Goal: Information Seeking & Learning: Compare options

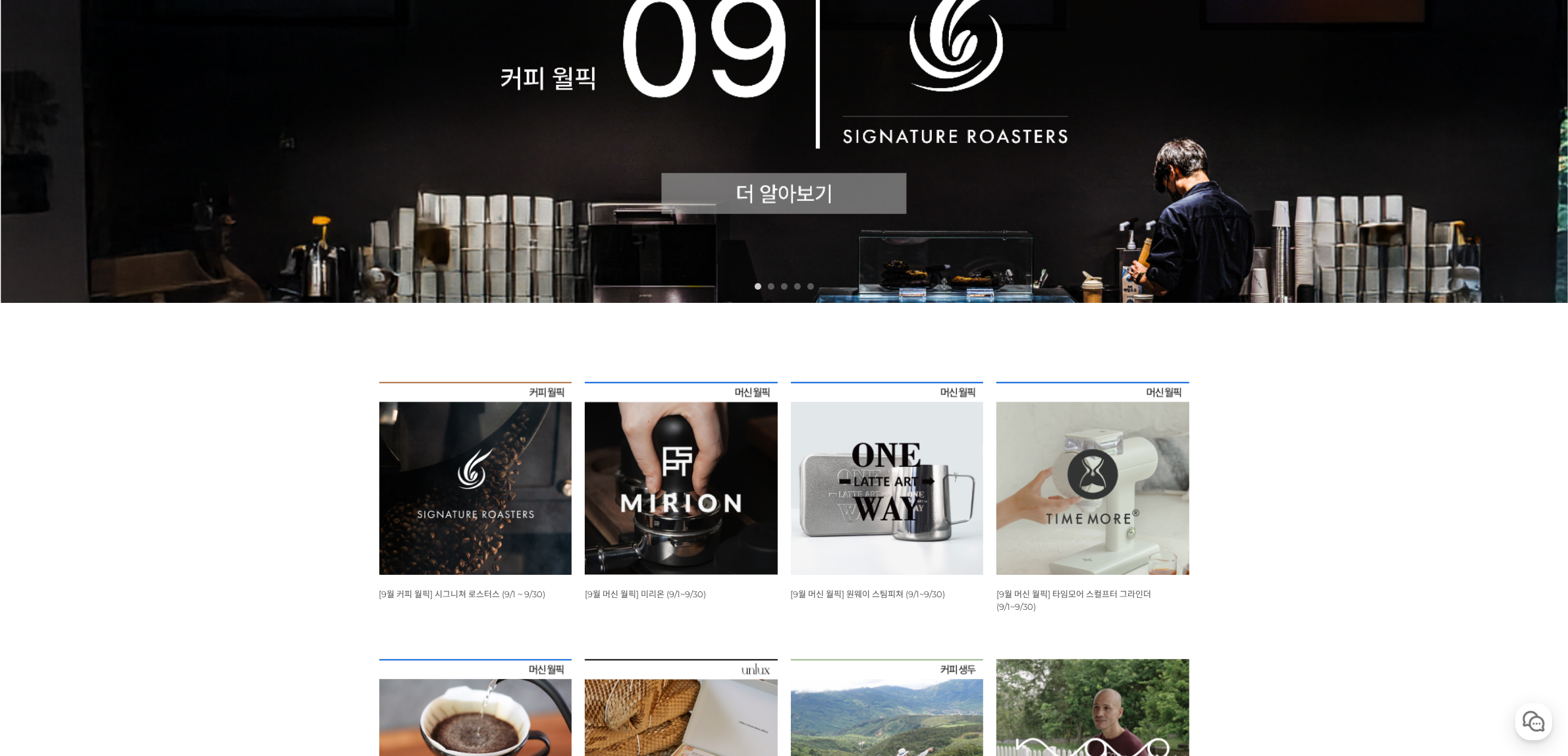
scroll to position [494, 0]
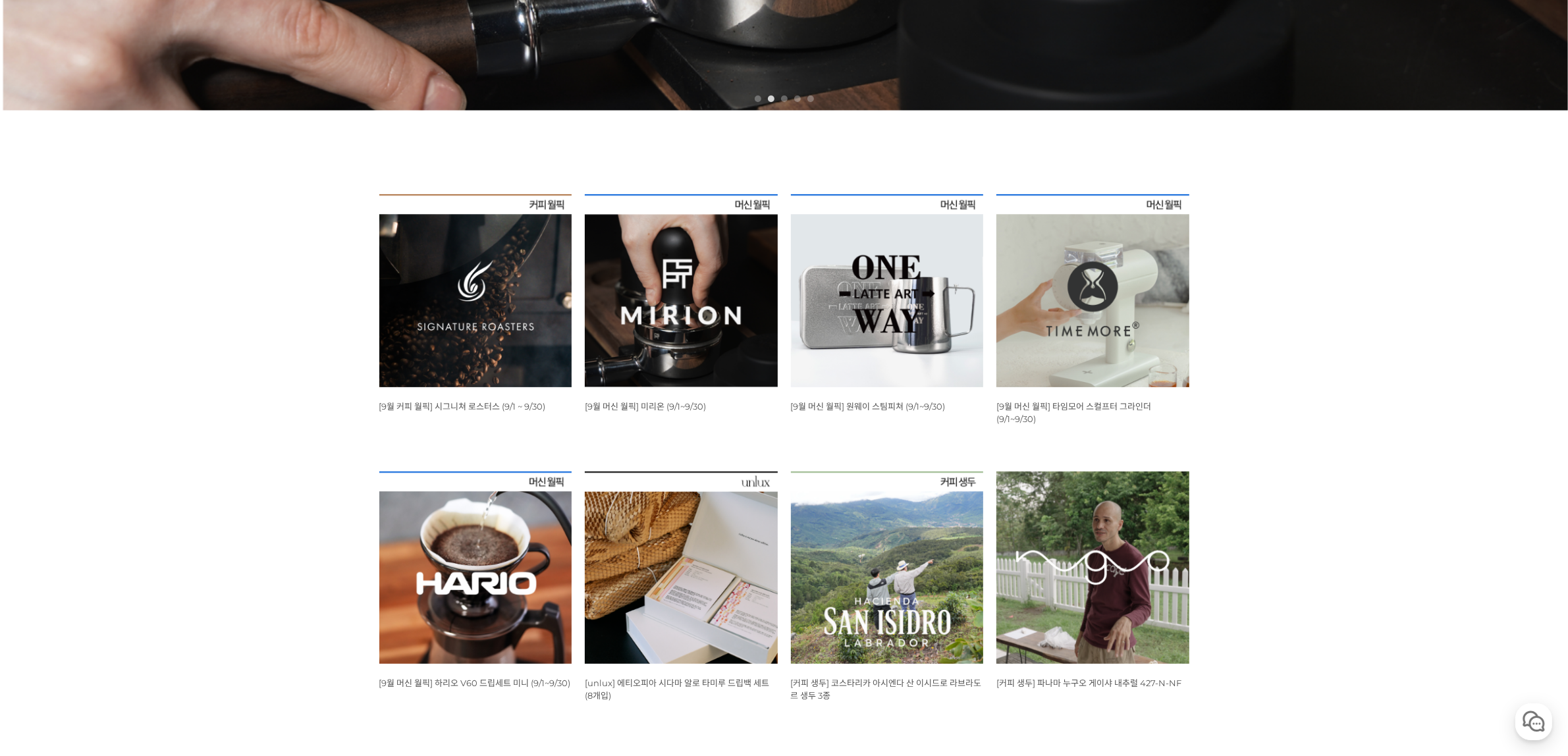
click at [484, 295] on img at bounding box center [476, 290] width 193 height 193
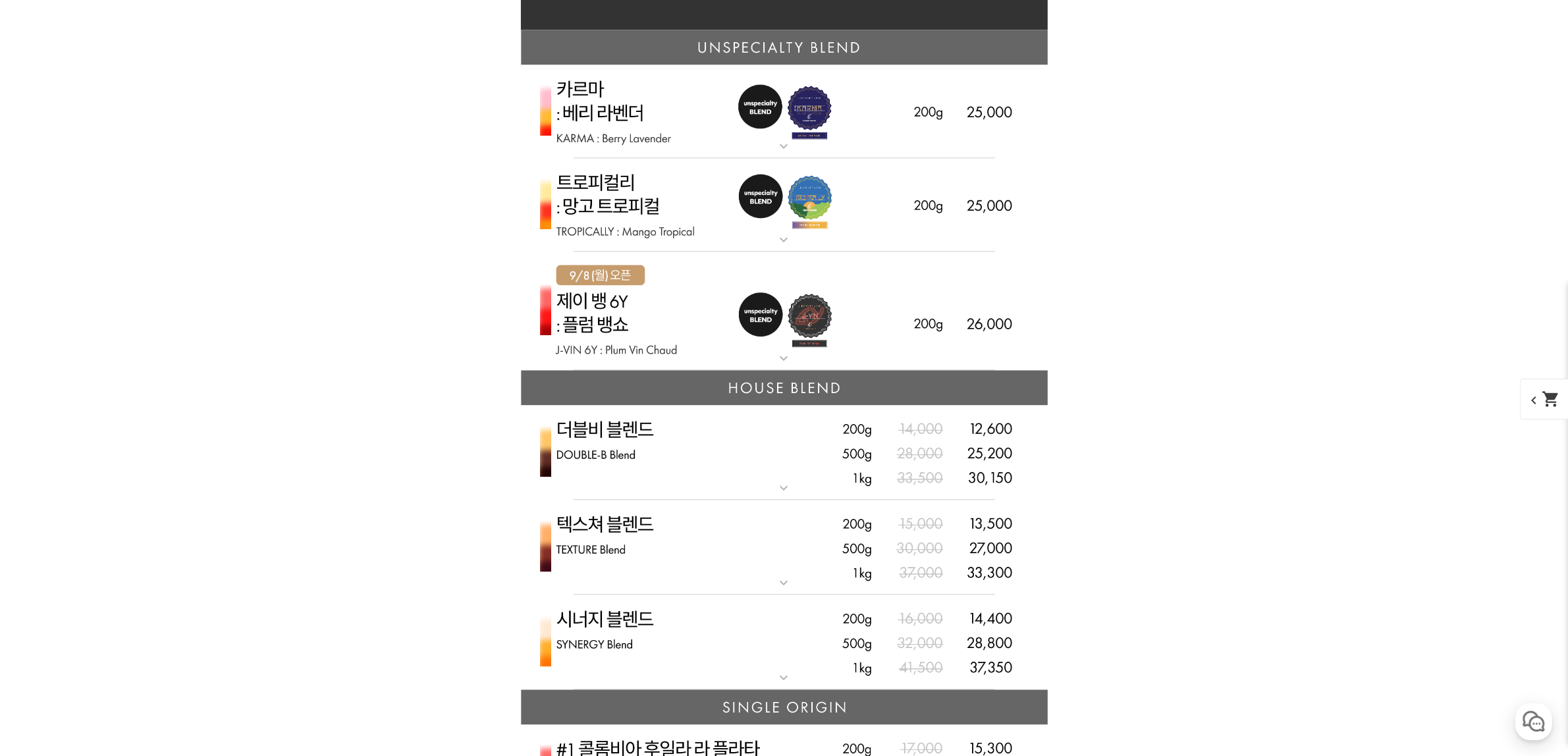
scroll to position [3292, 0]
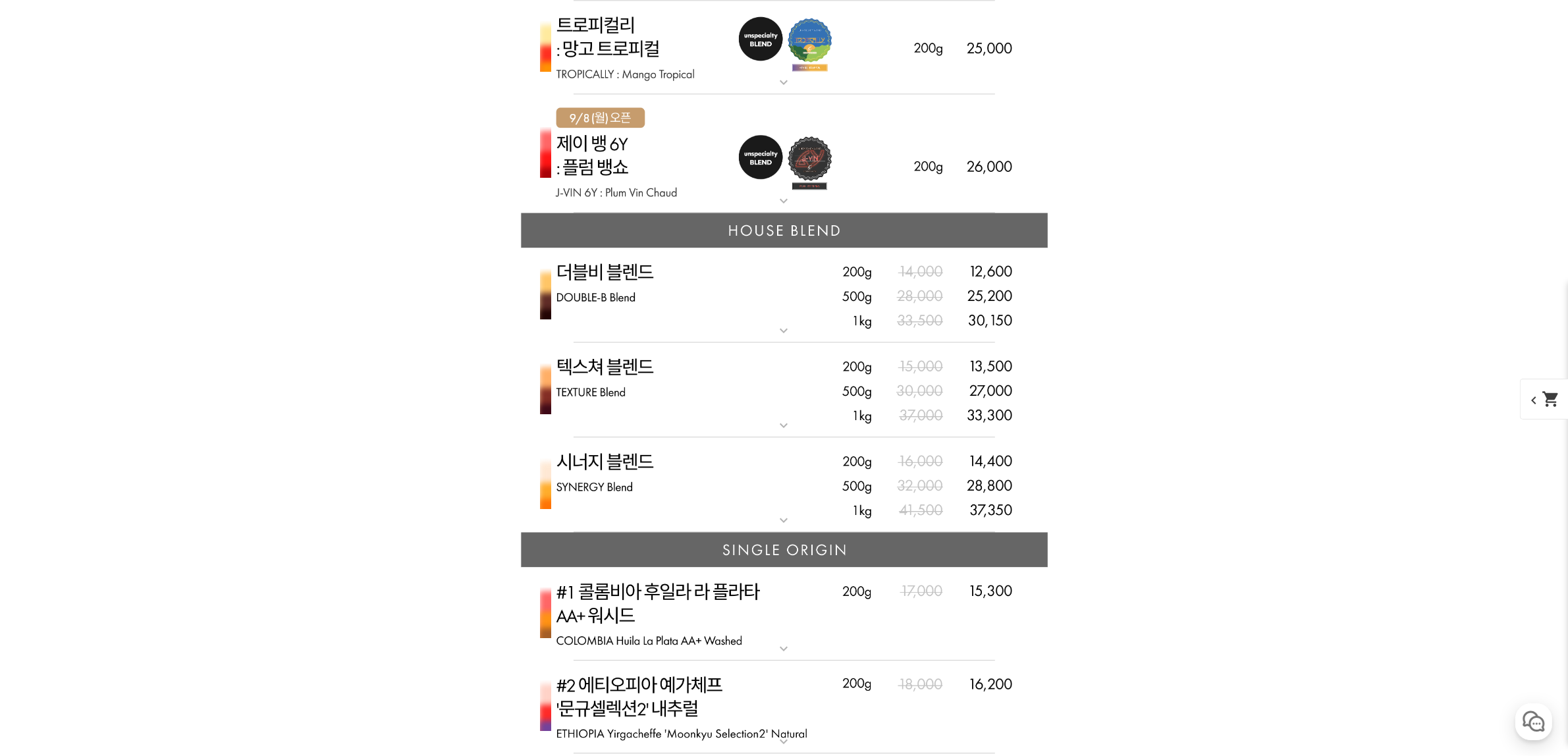
click at [604, 466] on img at bounding box center [784, 485] width 527 height 95
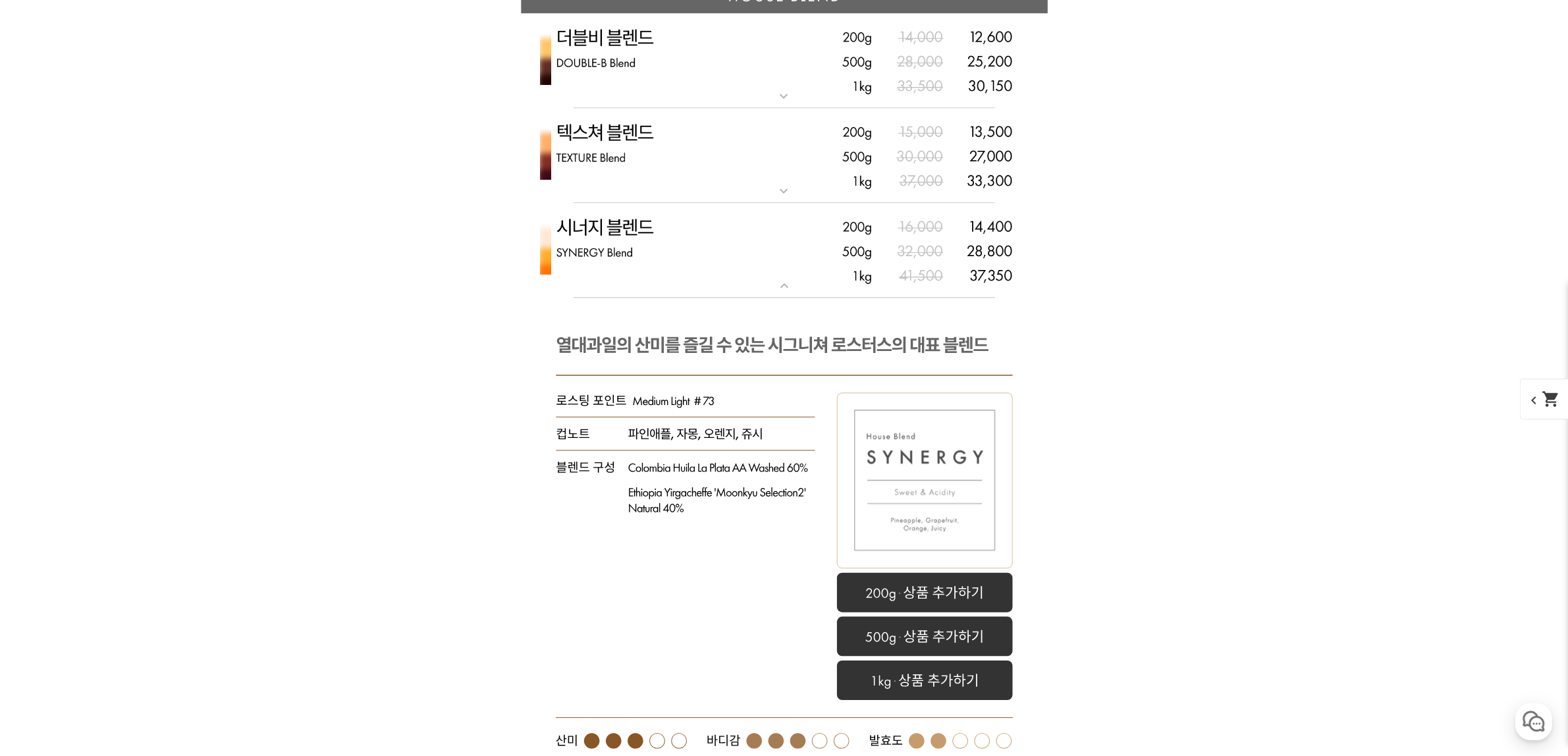
scroll to position [3540, 0]
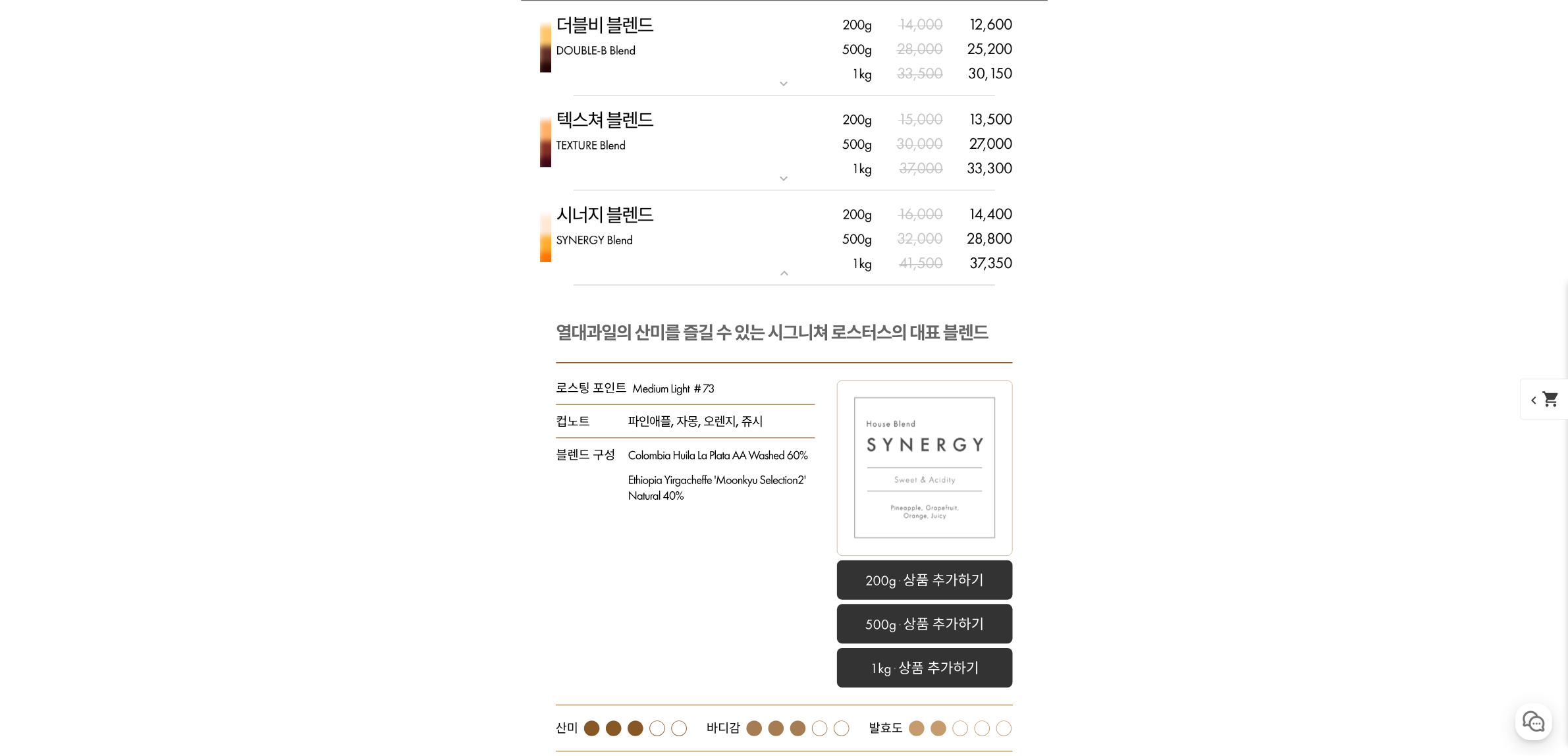
click at [640, 221] on img at bounding box center [784, 238] width 527 height 95
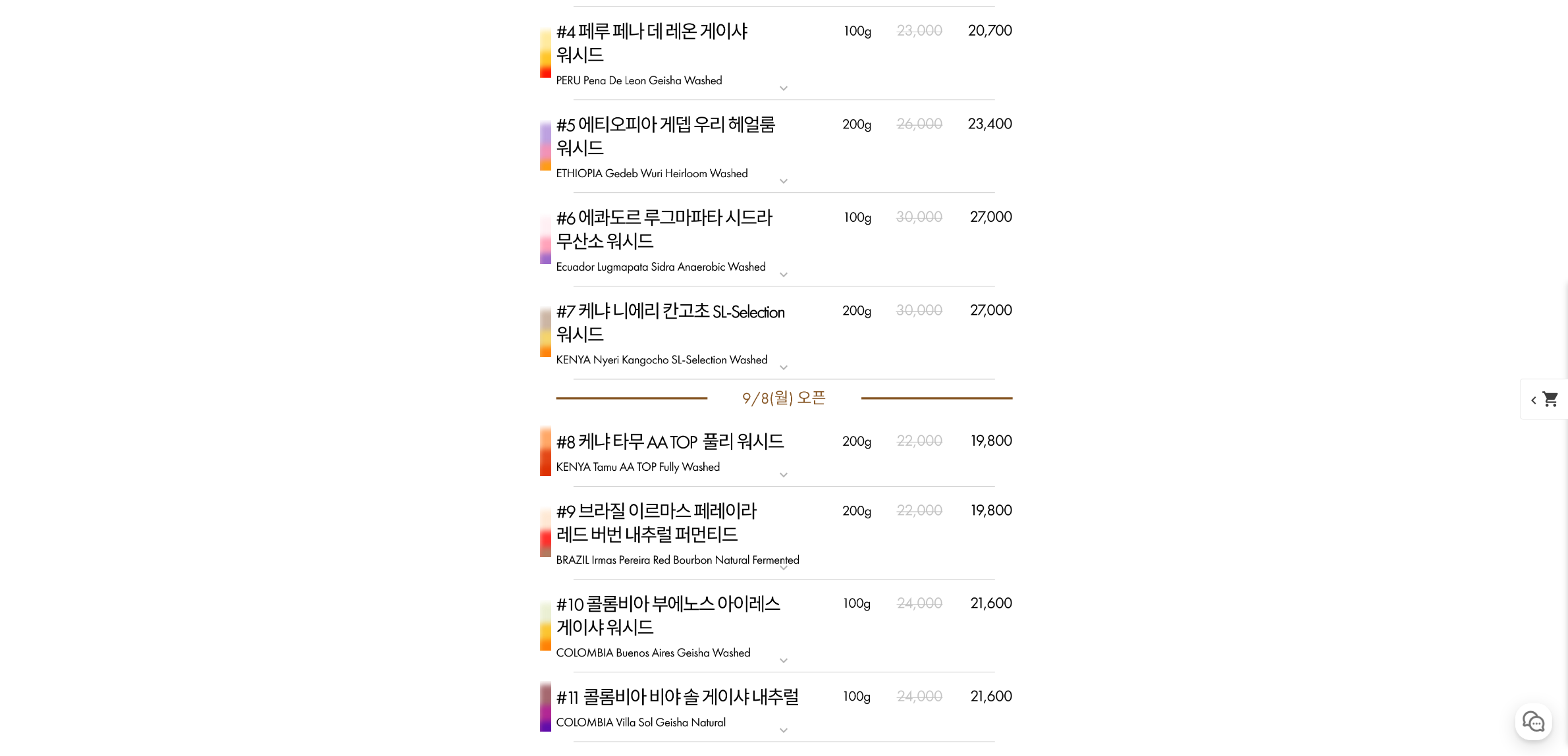
scroll to position [4198, 0]
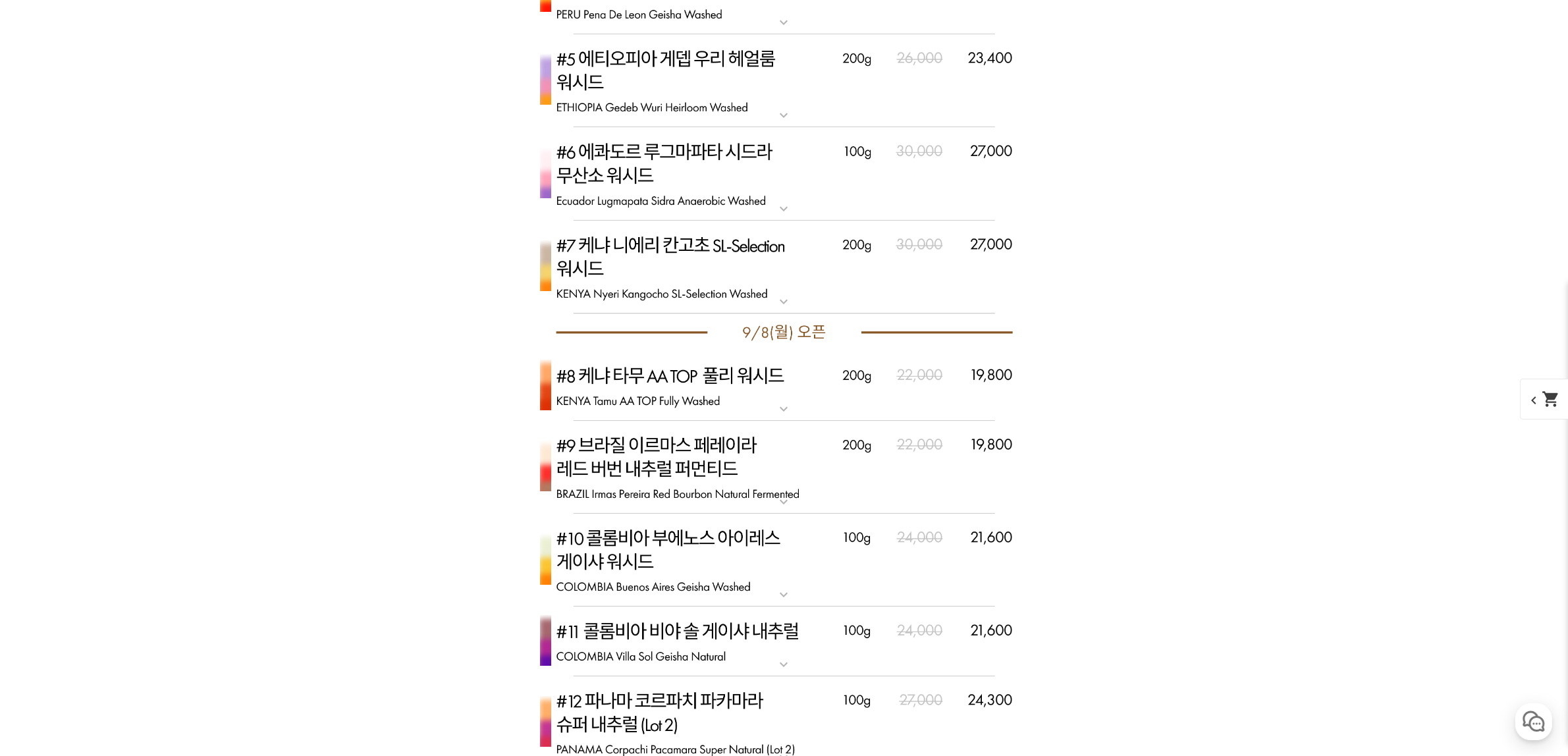
click at [650, 402] on img at bounding box center [784, 385] width 527 height 70
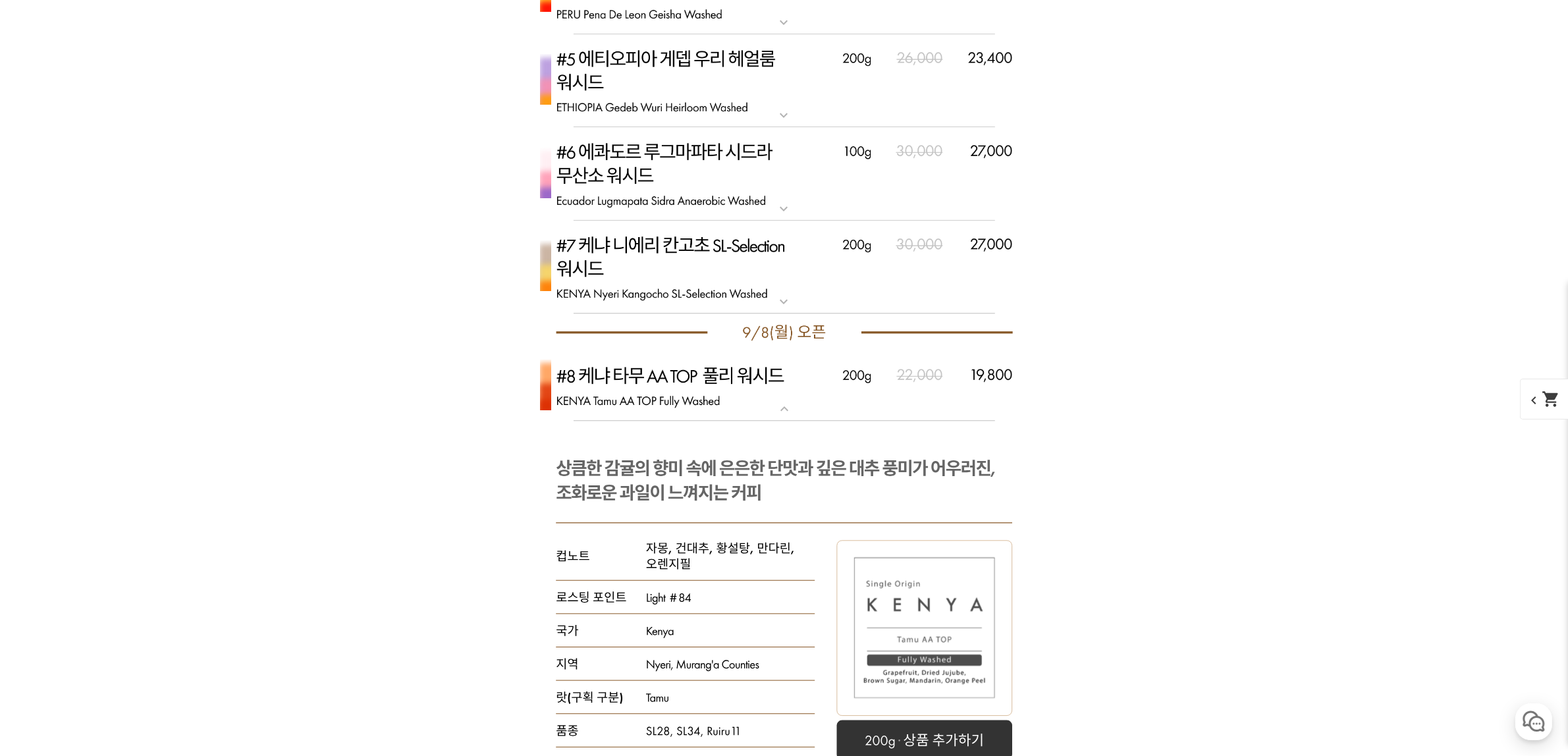
click at [650, 402] on img at bounding box center [784, 385] width 527 height 70
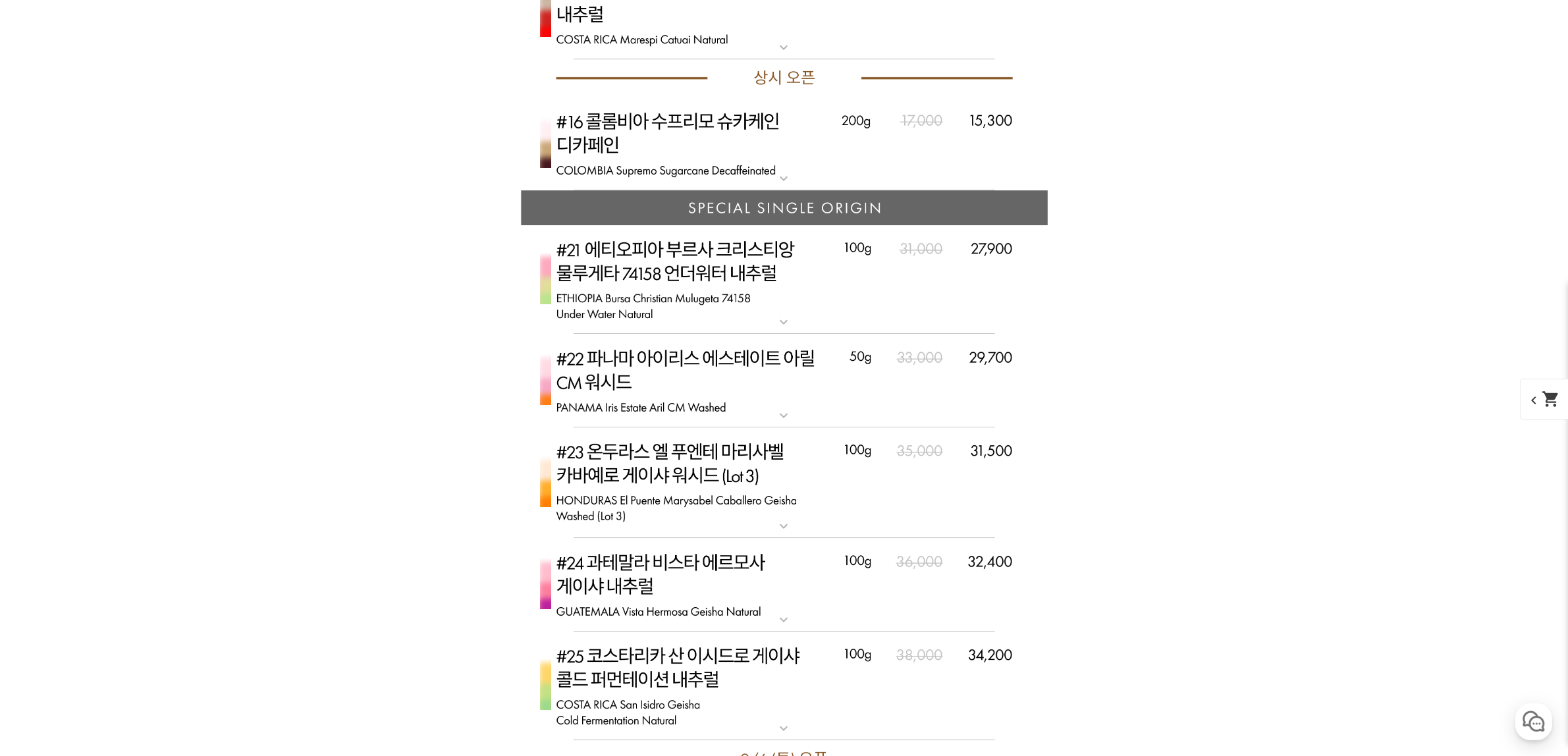
scroll to position [5433, 0]
